Goal: Information Seeking & Learning: Find contact information

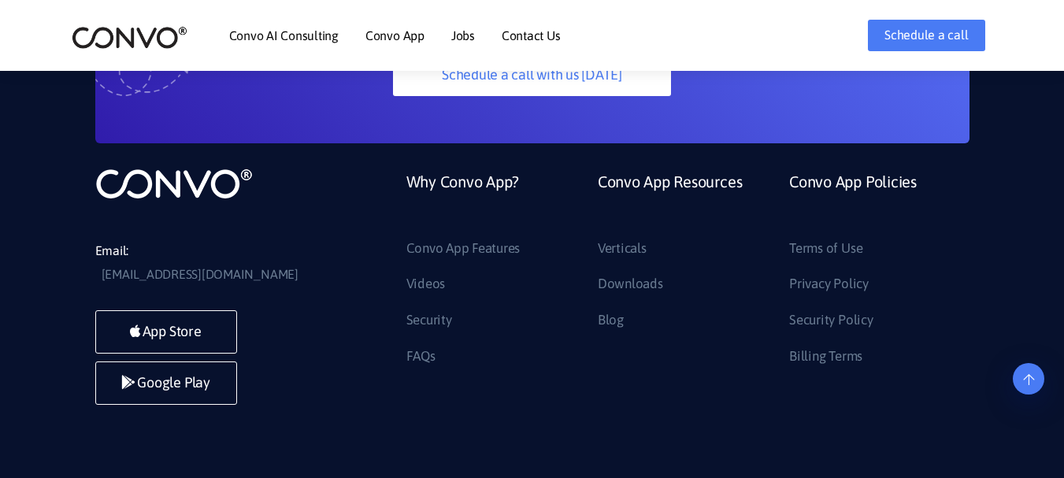
scroll to position [4320, 0]
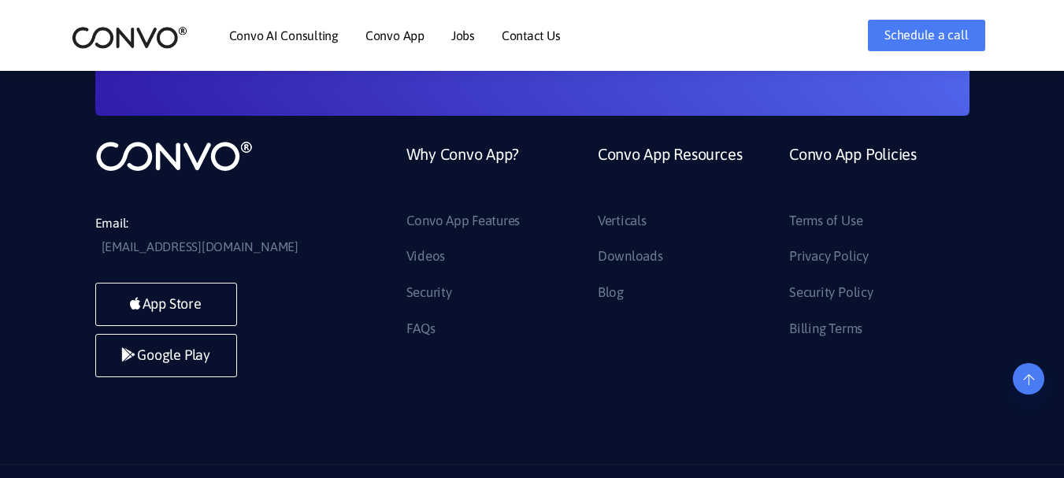
click at [534, 33] on link "Contact Us" at bounding box center [531, 35] width 59 height 13
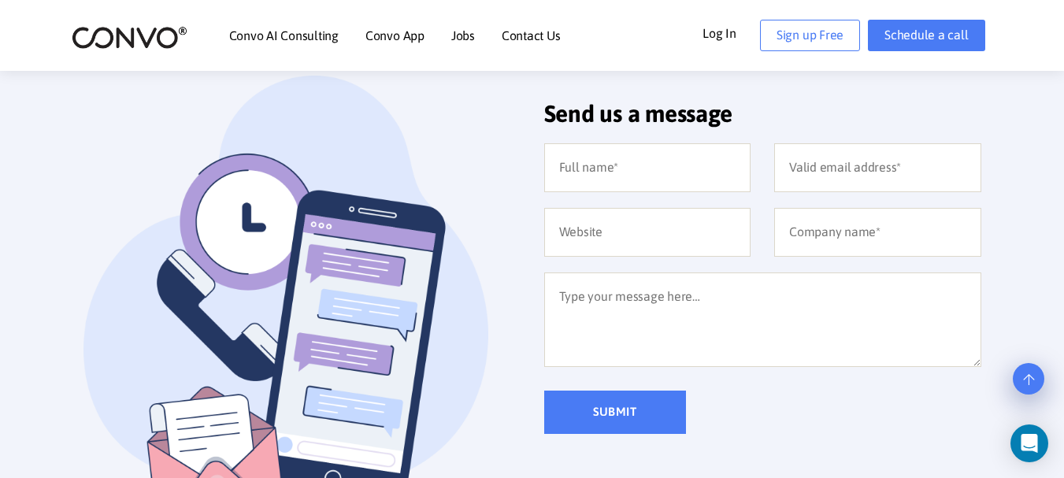
scroll to position [228, 0]
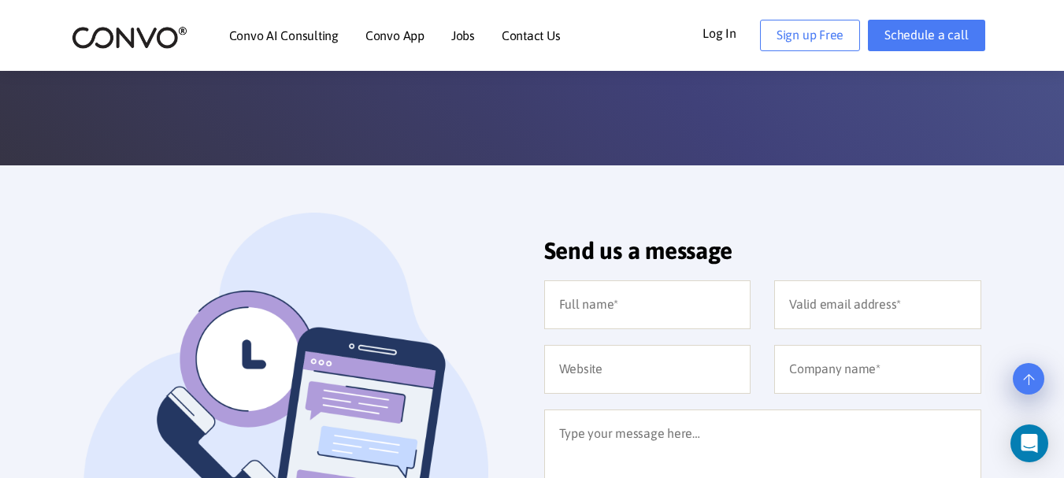
click at [446, 35] on ul "Convo AI Consulting Convo App Convo App Features Jobs Contact Us" at bounding box center [394, 36] width 331 height 68
click at [462, 34] on link "Jobs" at bounding box center [463, 35] width 24 height 13
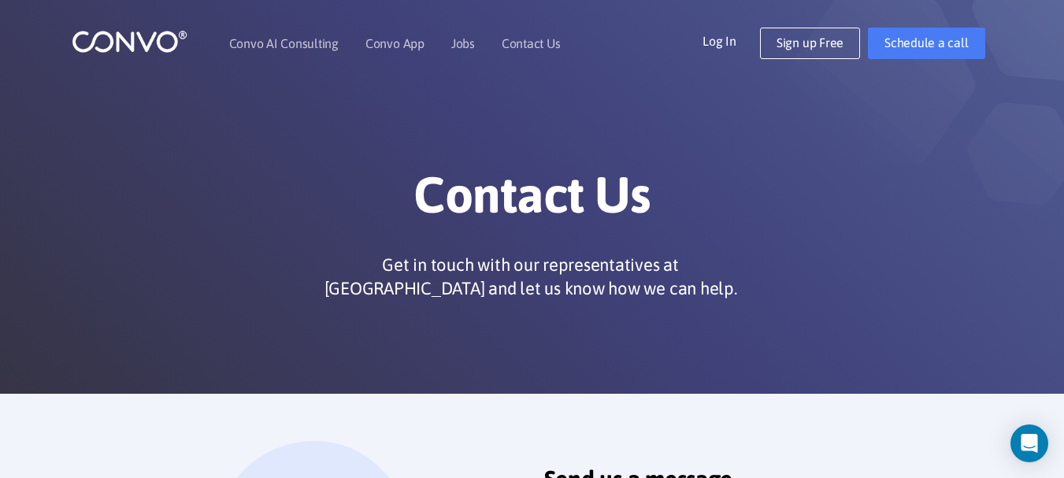
scroll to position [91, 0]
